Goal: Task Accomplishment & Management: Use online tool/utility

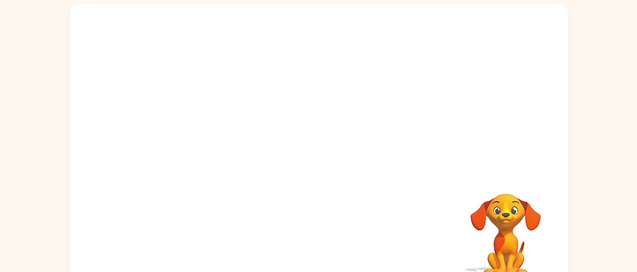
scroll to position [82, 0]
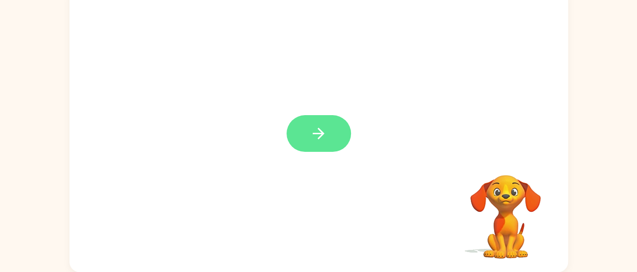
click at [330, 131] on button "button" at bounding box center [318, 133] width 64 height 37
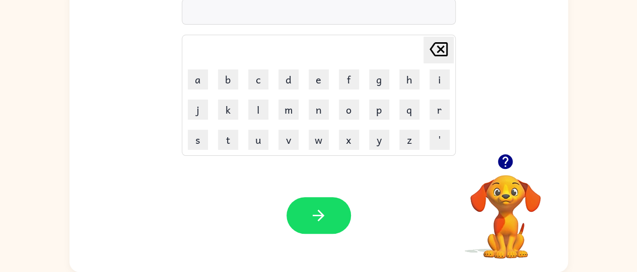
click at [506, 168] on icon "button" at bounding box center [505, 162] width 15 height 15
click at [372, 140] on button "y" at bounding box center [379, 140] width 20 height 20
click at [349, 115] on button "o" at bounding box center [349, 110] width 20 height 20
click at [293, 108] on button "m" at bounding box center [288, 110] width 20 height 20
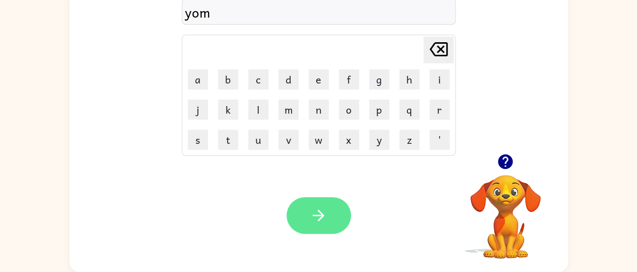
click at [313, 216] on icon "button" at bounding box center [319, 216] width 18 height 18
click at [320, 216] on icon "button" at bounding box center [319, 216] width 18 height 18
click at [323, 214] on icon "button" at bounding box center [319, 216] width 18 height 18
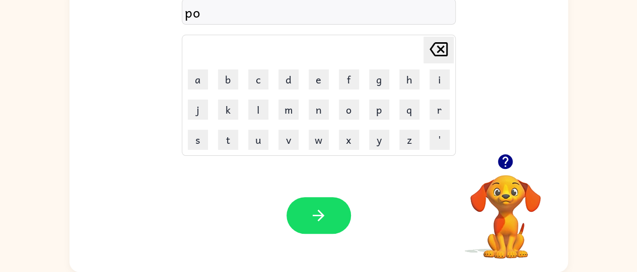
click at [442, 48] on icon "[PERSON_NAME] last character input" at bounding box center [438, 49] width 24 height 24
type button "delete"
click at [436, 51] on icon "[PERSON_NAME] last character input" at bounding box center [438, 49] width 24 height 24
click at [437, 50] on icon "[PERSON_NAME] last character input" at bounding box center [438, 49] width 24 height 24
click at [445, 51] on icon "[PERSON_NAME] last character input" at bounding box center [438, 49] width 24 height 24
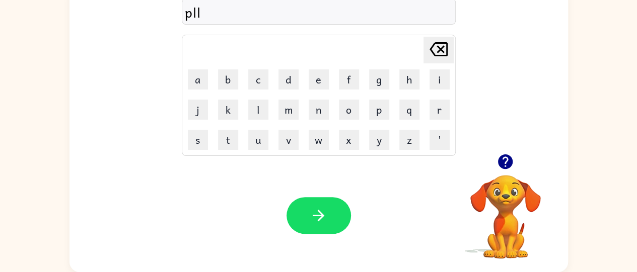
click at [439, 51] on icon "[PERSON_NAME] last character input" at bounding box center [438, 49] width 24 height 24
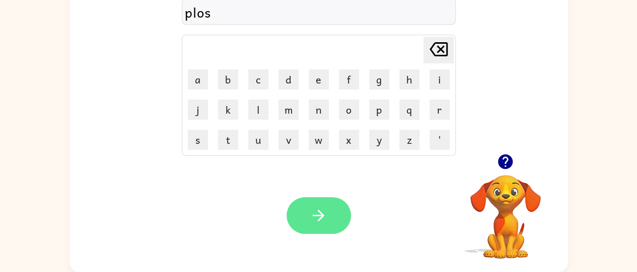
click at [313, 217] on icon "button" at bounding box center [319, 216] width 18 height 18
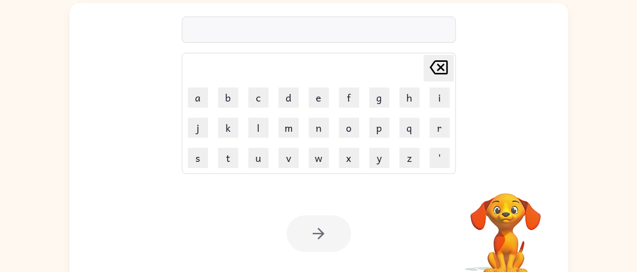
scroll to position [63, 0]
click at [504, 191] on video "Your browser must support playing .mp4 files to use Literably. Please try using…" at bounding box center [505, 228] width 101 height 101
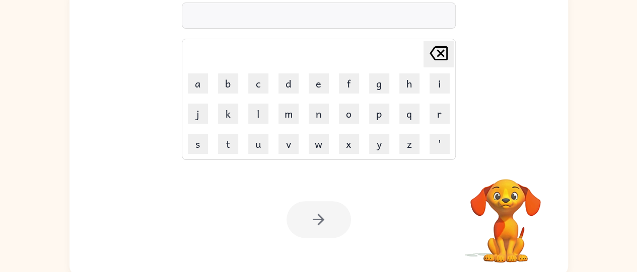
scroll to position [77, 0]
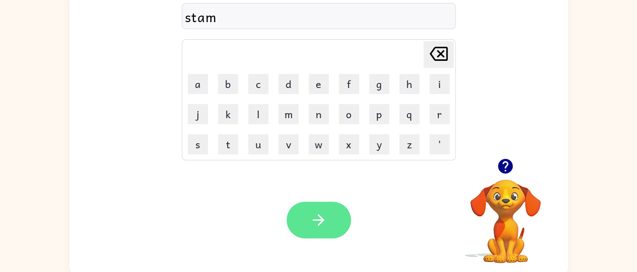
click at [316, 217] on icon "button" at bounding box center [319, 220] width 18 height 18
click at [335, 223] on button "button" at bounding box center [318, 220] width 64 height 37
click at [317, 220] on icon "button" at bounding box center [319, 220] width 12 height 12
click at [319, 216] on icon "button" at bounding box center [319, 220] width 12 height 12
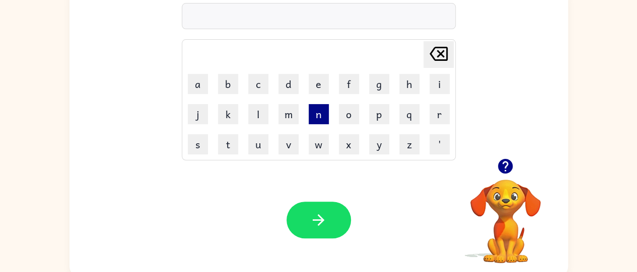
click at [321, 112] on button "n" at bounding box center [319, 114] width 20 height 20
click at [353, 114] on button "o" at bounding box center [349, 114] width 20 height 20
click at [317, 144] on button "w" at bounding box center [319, 144] width 20 height 20
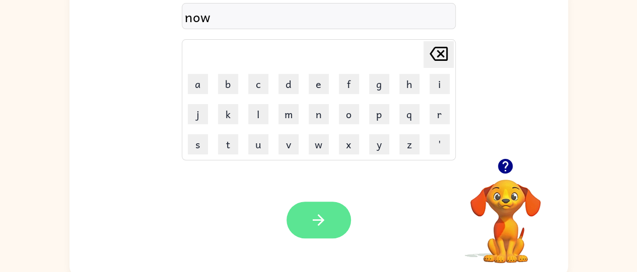
click at [317, 222] on icon "button" at bounding box center [319, 220] width 18 height 18
click at [327, 215] on icon "button" at bounding box center [319, 220] width 18 height 18
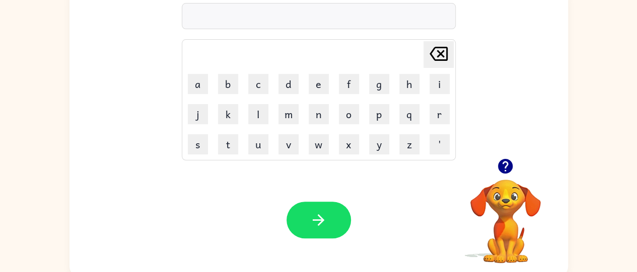
click at [504, 167] on icon "button" at bounding box center [505, 166] width 15 height 15
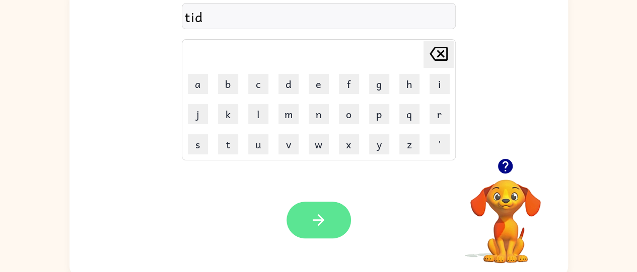
click at [320, 216] on icon "button" at bounding box center [319, 220] width 12 height 12
click at [326, 220] on icon "button" at bounding box center [319, 220] width 18 height 18
click at [318, 216] on icon "button" at bounding box center [319, 220] width 18 height 18
click at [333, 218] on button "button" at bounding box center [318, 220] width 64 height 37
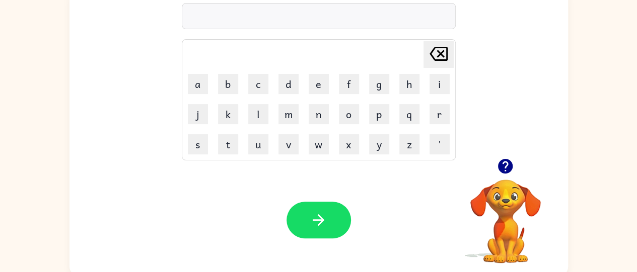
click at [512, 166] on icon "button" at bounding box center [505, 166] width 15 height 15
click at [439, 52] on icon at bounding box center [438, 54] width 18 height 14
type button "delete"
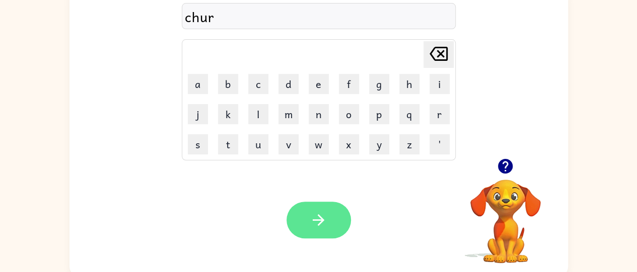
click at [313, 221] on icon "button" at bounding box center [319, 220] width 12 height 12
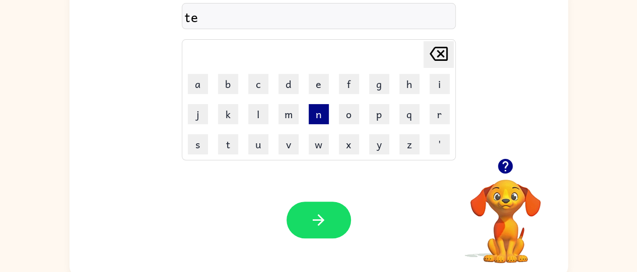
click at [325, 119] on button "n" at bounding box center [319, 114] width 20 height 20
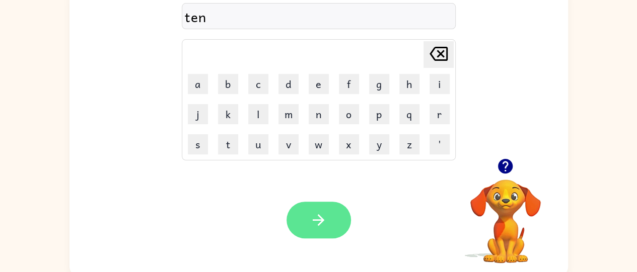
click at [312, 229] on icon "button" at bounding box center [319, 220] width 18 height 18
click at [319, 223] on icon "button" at bounding box center [319, 220] width 18 height 18
click at [316, 227] on icon "button" at bounding box center [319, 220] width 18 height 18
click at [334, 227] on button "button" at bounding box center [318, 220] width 64 height 37
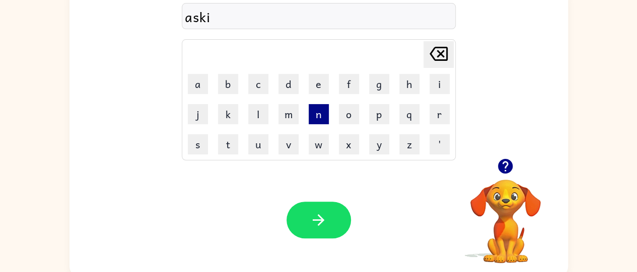
click at [321, 121] on button "n" at bounding box center [319, 114] width 20 height 20
type button "n"
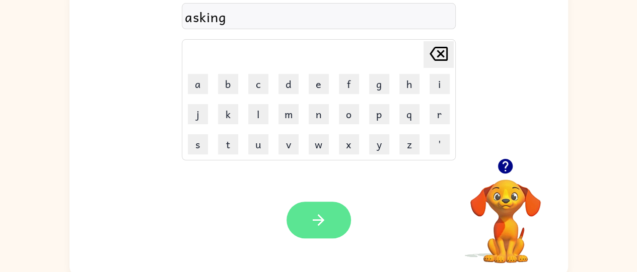
click at [321, 219] on icon "button" at bounding box center [319, 220] width 12 height 12
click at [320, 232] on button "button" at bounding box center [318, 220] width 64 height 37
click at [315, 215] on icon "button" at bounding box center [319, 220] width 18 height 18
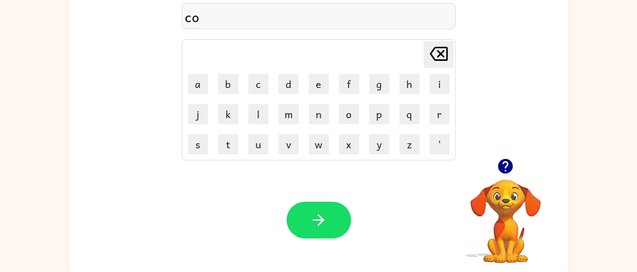
click at [440, 59] on icon at bounding box center [438, 54] width 18 height 14
type button "delete"
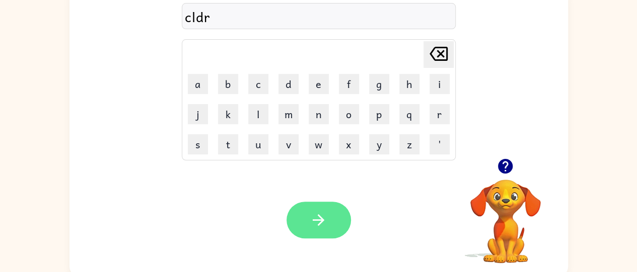
click at [333, 226] on button "button" at bounding box center [318, 220] width 64 height 37
click at [444, 52] on icon "[PERSON_NAME] last character input" at bounding box center [438, 54] width 24 height 24
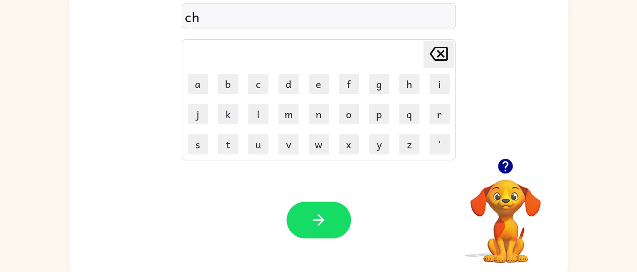
type button "delete"
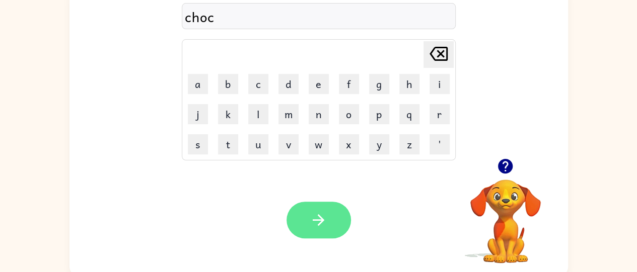
click at [318, 225] on icon "button" at bounding box center [319, 220] width 12 height 12
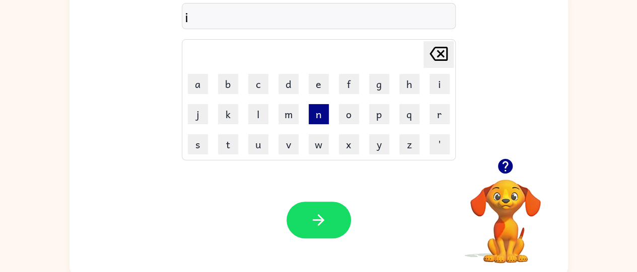
click at [318, 116] on button "n" at bounding box center [319, 114] width 20 height 20
type button "n"
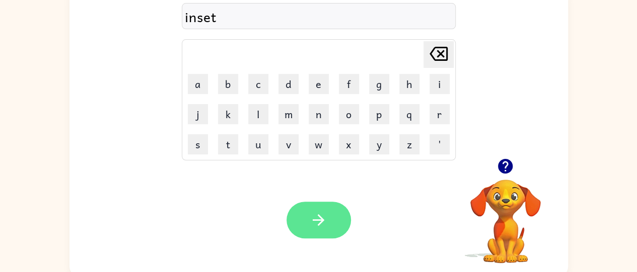
click at [324, 214] on icon "button" at bounding box center [319, 220] width 18 height 18
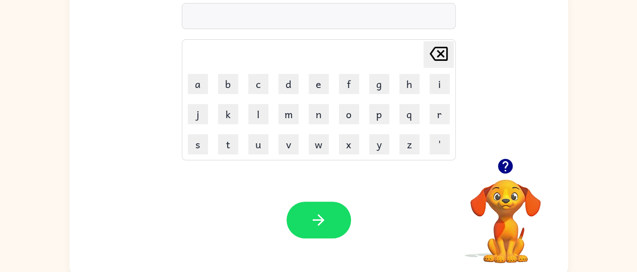
click at [504, 170] on icon "button" at bounding box center [505, 166] width 15 height 15
click at [515, 172] on button "button" at bounding box center [505, 167] width 26 height 26
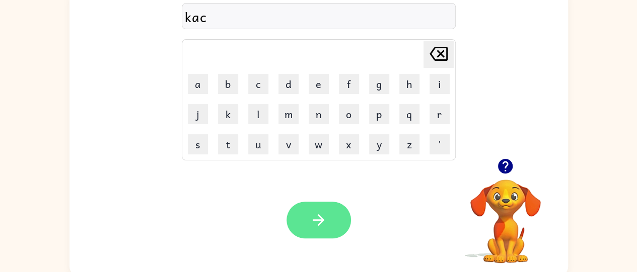
click at [325, 218] on icon "button" at bounding box center [319, 220] width 18 height 18
click at [300, 215] on button "button" at bounding box center [318, 220] width 64 height 37
click at [327, 218] on icon "button" at bounding box center [319, 220] width 18 height 18
click at [326, 226] on icon "button" at bounding box center [319, 220] width 18 height 18
click at [315, 229] on button "button" at bounding box center [318, 220] width 64 height 37
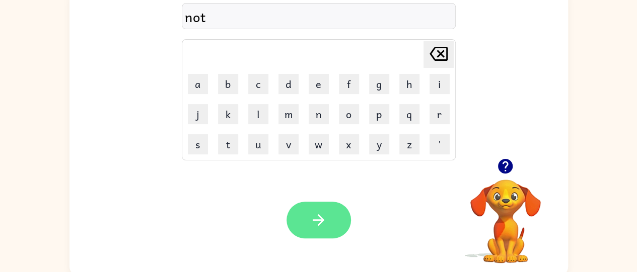
click at [324, 224] on icon "button" at bounding box center [319, 220] width 18 height 18
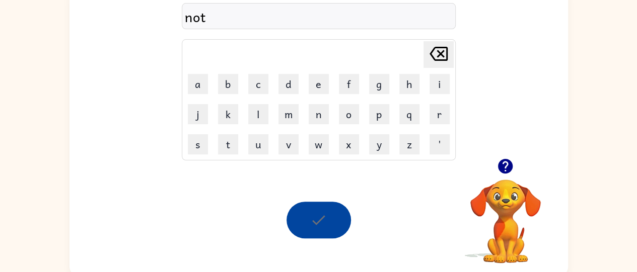
scroll to position [59, 0]
